Goal: Task Accomplishment & Management: Complete application form

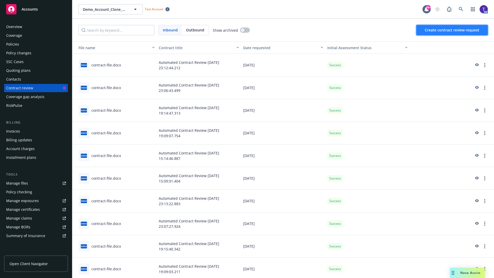
click at [453, 30] on span "Create contract review request" at bounding box center [452, 30] width 55 height 5
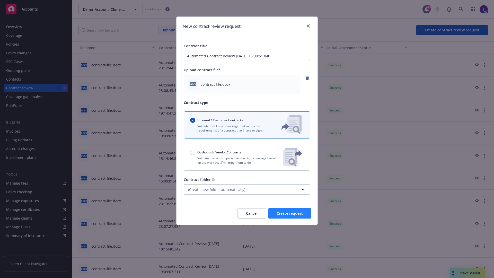
type input "Automated Contract Review [DATE] 15:08:51.040"
click at [290, 213] on span "Create request" at bounding box center [290, 213] width 26 height 5
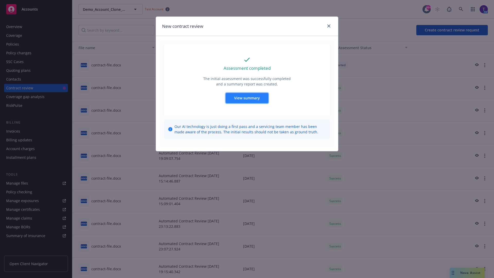
click at [247, 98] on span "View summary" at bounding box center [247, 98] width 26 height 5
